Goal: Transaction & Acquisition: Purchase product/service

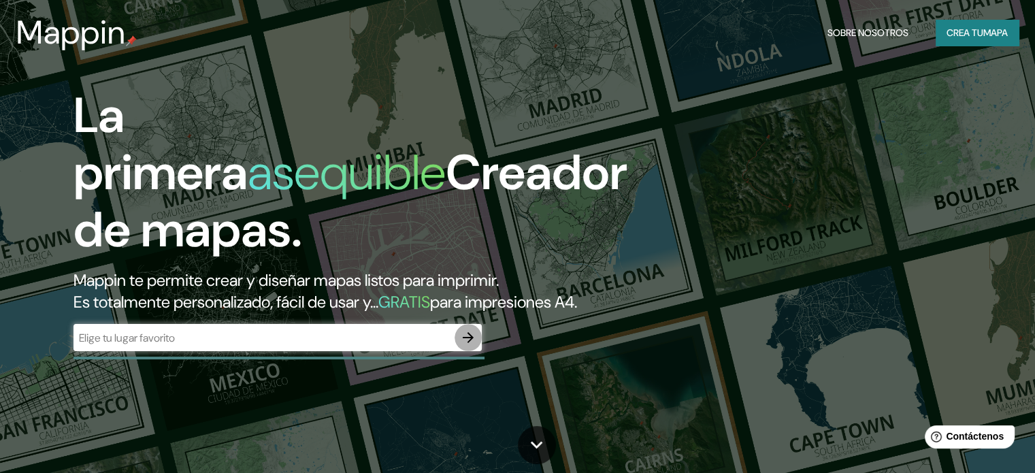
click at [468, 346] on icon "button" at bounding box center [468, 337] width 16 height 16
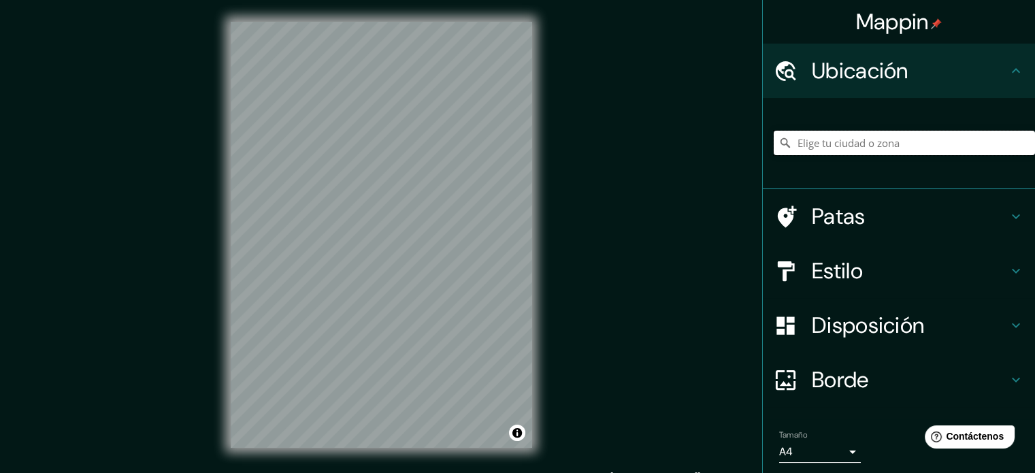
click at [813, 146] on input "Elige tu ciudad o zona" at bounding box center [903, 143] width 261 height 24
click at [835, 138] on input "Elige tu ciudad o zona" at bounding box center [903, 143] width 261 height 24
click at [826, 145] on input "Elige tu ciudad o zona" at bounding box center [903, 143] width 261 height 24
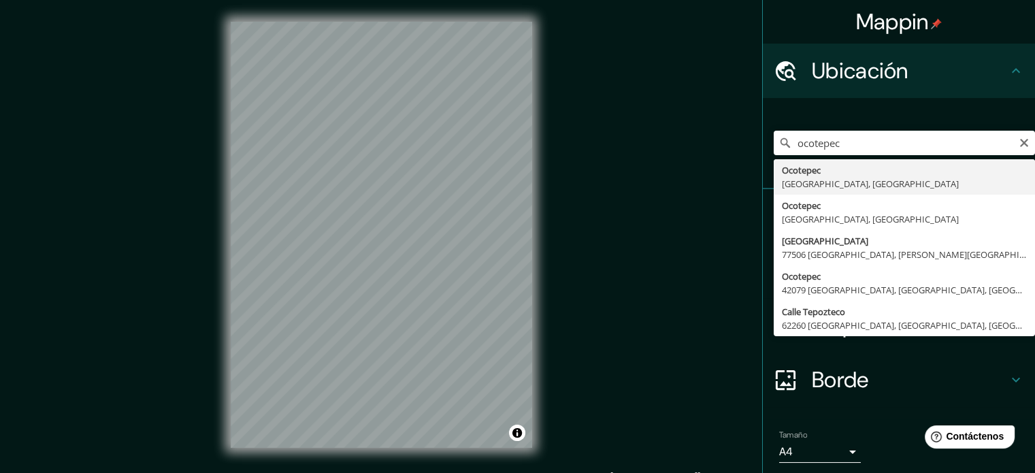
type input "Ocotepec, [GEOGRAPHIC_DATA], [GEOGRAPHIC_DATA]"
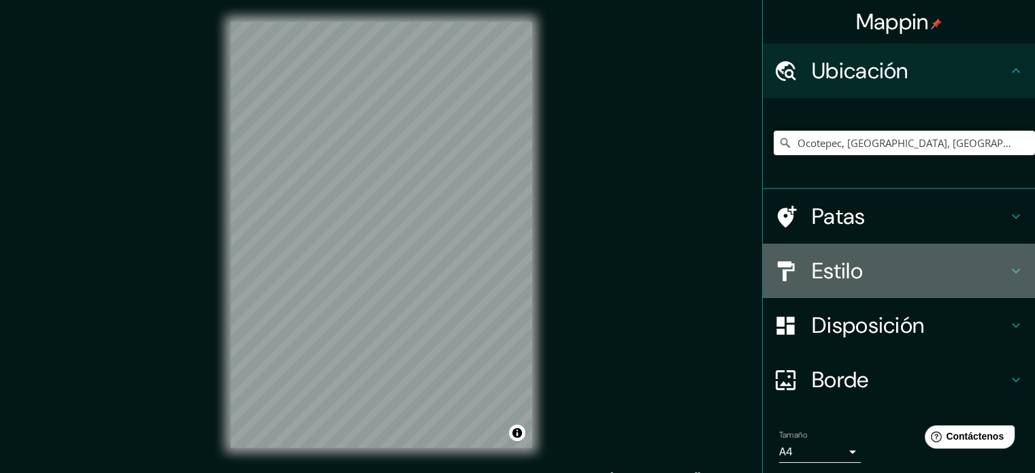
click at [899, 262] on h4 "Estilo" at bounding box center [909, 270] width 196 height 27
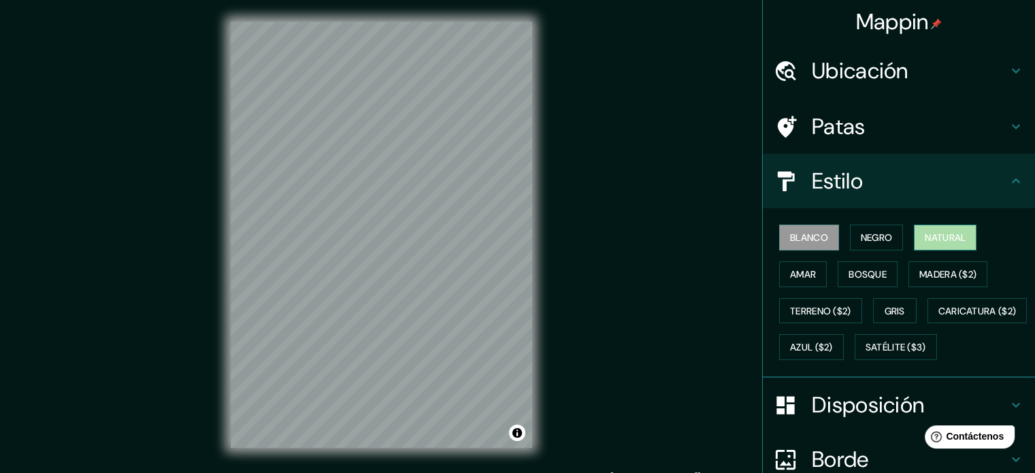
click at [952, 234] on font "Natural" at bounding box center [944, 237] width 41 height 12
click at [800, 273] on font "Amar" at bounding box center [803, 274] width 26 height 12
click at [818, 232] on font "Blanco" at bounding box center [809, 237] width 38 height 12
click at [860, 241] on font "Negro" at bounding box center [876, 237] width 32 height 12
click at [935, 244] on font "Natural" at bounding box center [944, 238] width 41 height 18
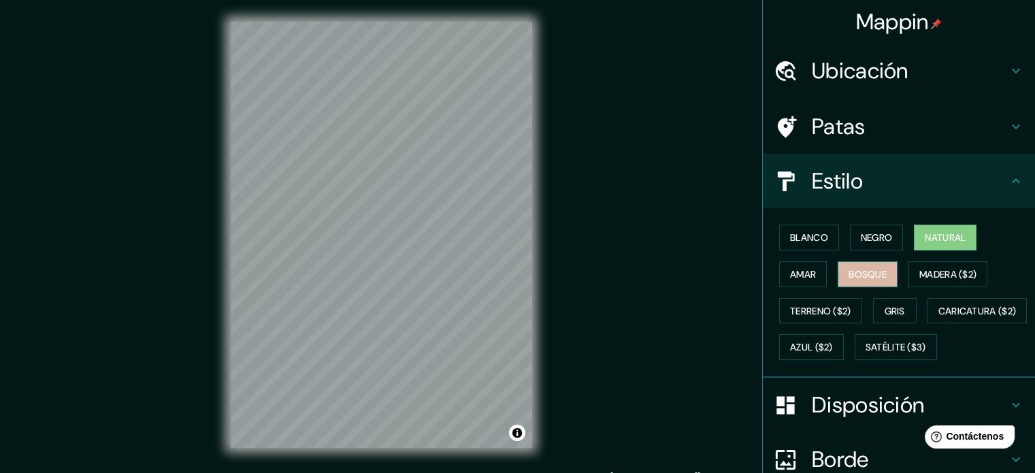
click at [871, 270] on font "Bosque" at bounding box center [867, 274] width 38 height 12
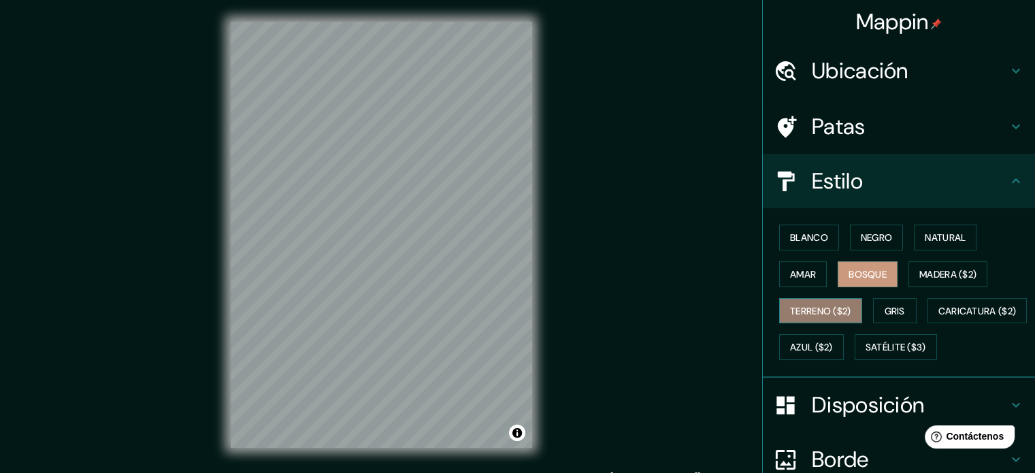
click at [811, 309] on font "Terreno ($2)" at bounding box center [820, 311] width 61 height 12
click at [807, 313] on font "Terreno ($2)" at bounding box center [820, 311] width 61 height 12
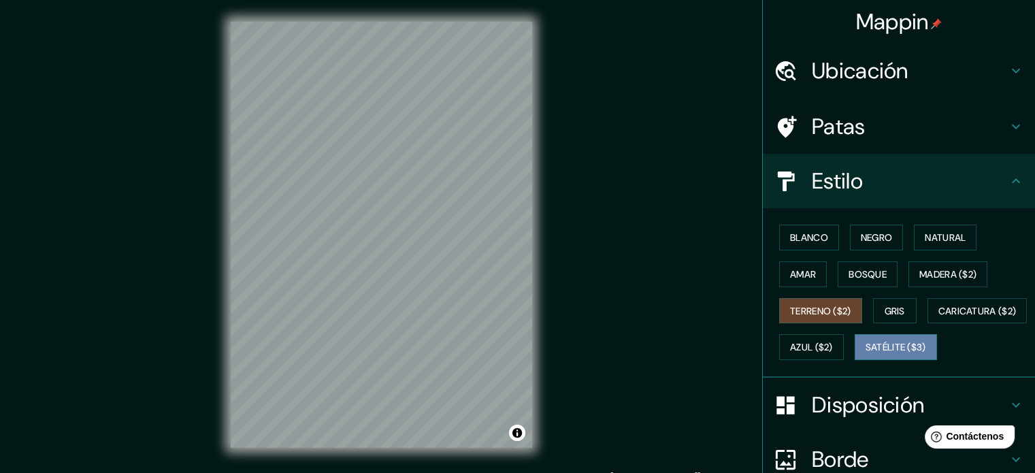
click at [865, 356] on font "Satélite ($3)" at bounding box center [895, 347] width 61 height 18
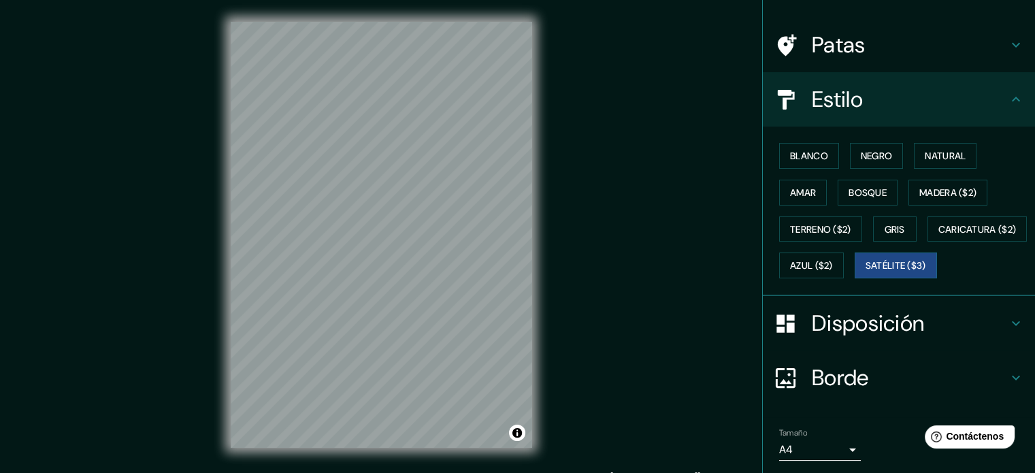
scroll to position [81, 0]
click at [806, 187] on font "Amar" at bounding box center [803, 193] width 26 height 12
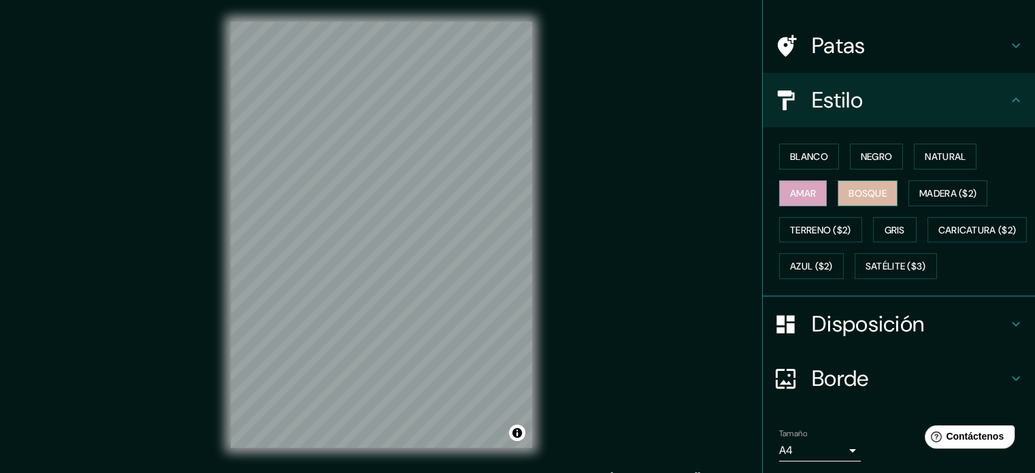
click at [849, 191] on font "Bosque" at bounding box center [867, 193] width 38 height 12
